Goal: Find contact information: Find contact information

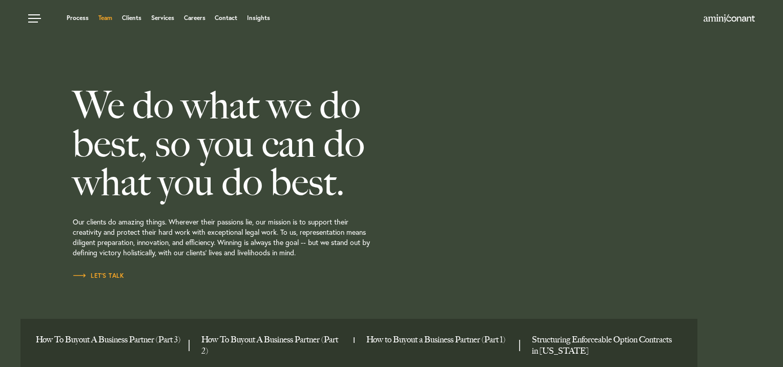
click at [109, 16] on link "Team" at bounding box center [105, 18] width 14 height 6
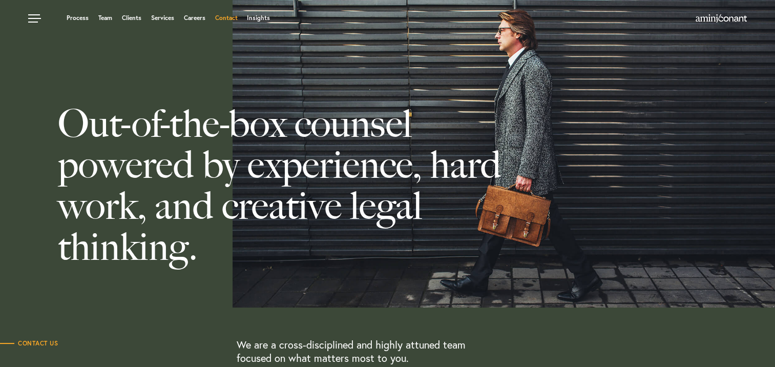
click at [222, 18] on link "Contact" at bounding box center [226, 18] width 23 height 6
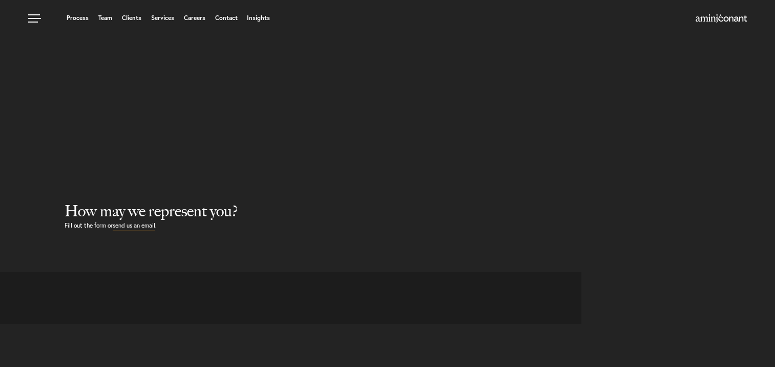
select select "Austin"
select select "Business and Civil Litigation"
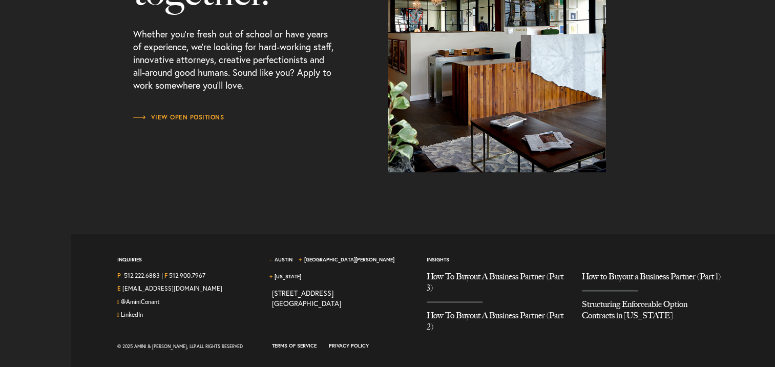
scroll to position [1388, 0]
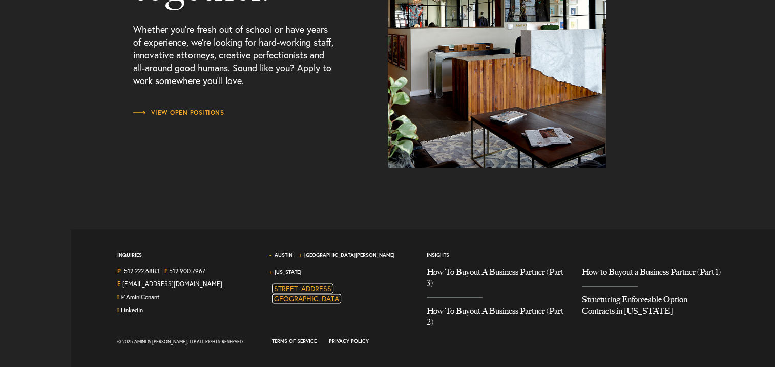
click at [283, 283] on link "[STREET_ADDRESS]" at bounding box center [306, 293] width 69 height 20
